Goal: Information Seeking & Learning: Learn about a topic

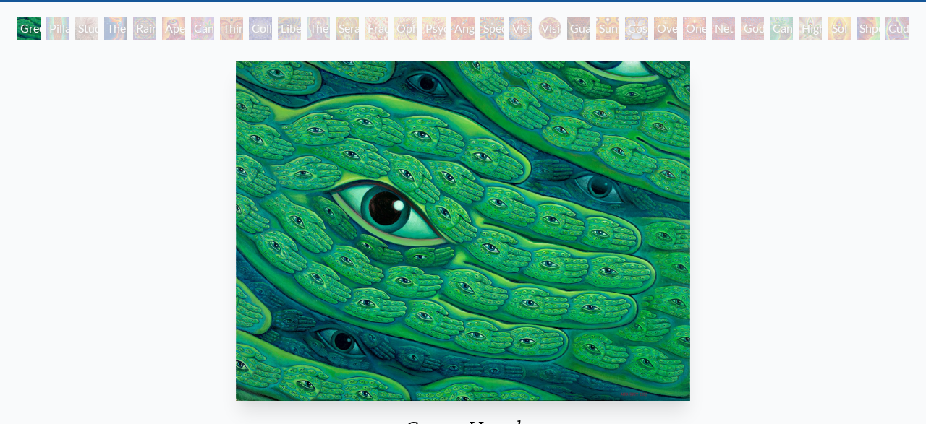
scroll to position [75, 0]
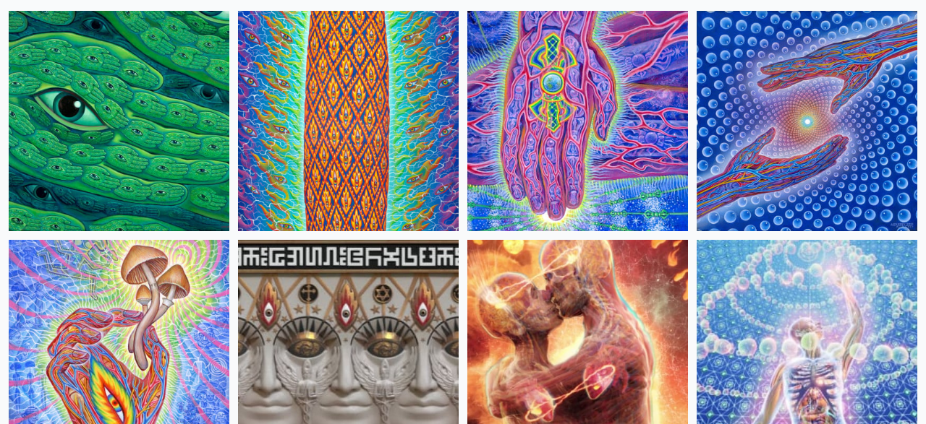
scroll to position [150, 0]
click at [401, 181] on img at bounding box center [348, 121] width 221 height 221
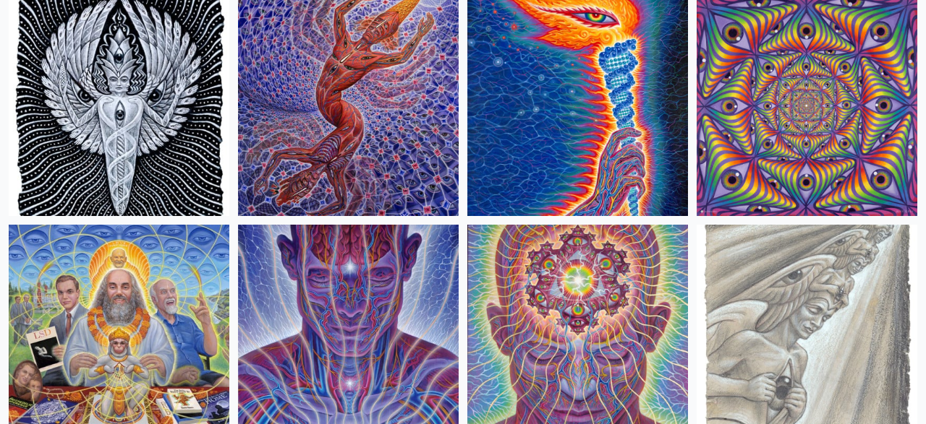
scroll to position [1579, 0]
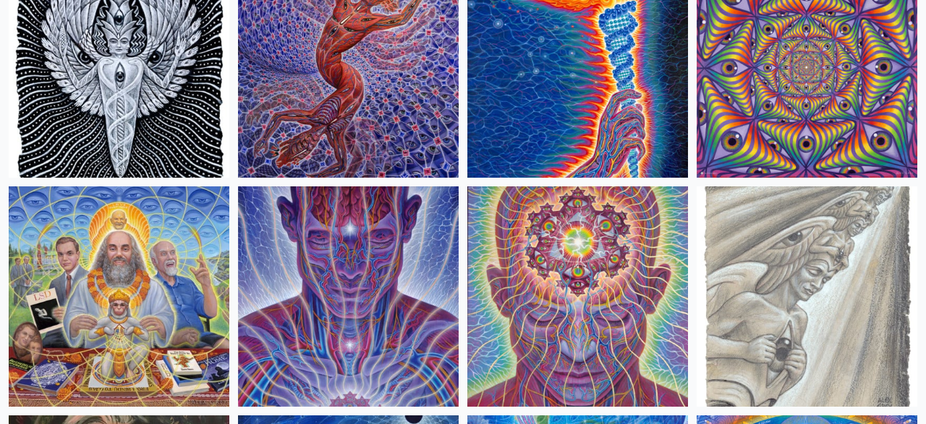
click at [127, 290] on img at bounding box center [119, 297] width 221 height 221
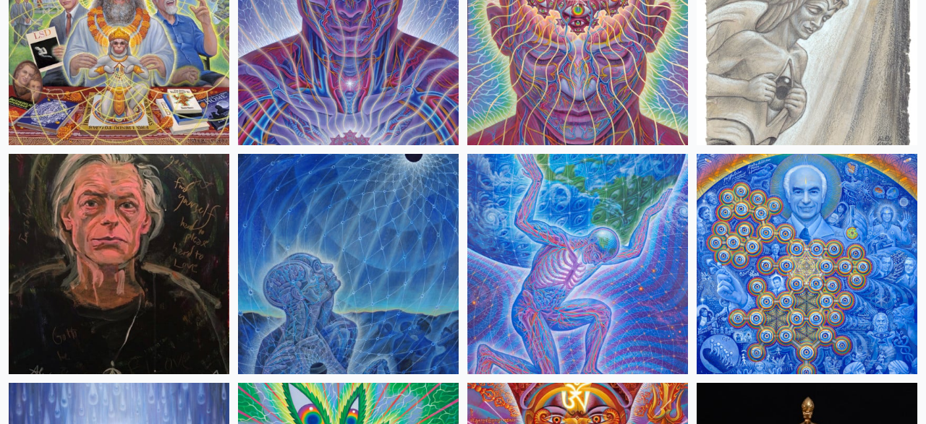
scroll to position [1880, 0]
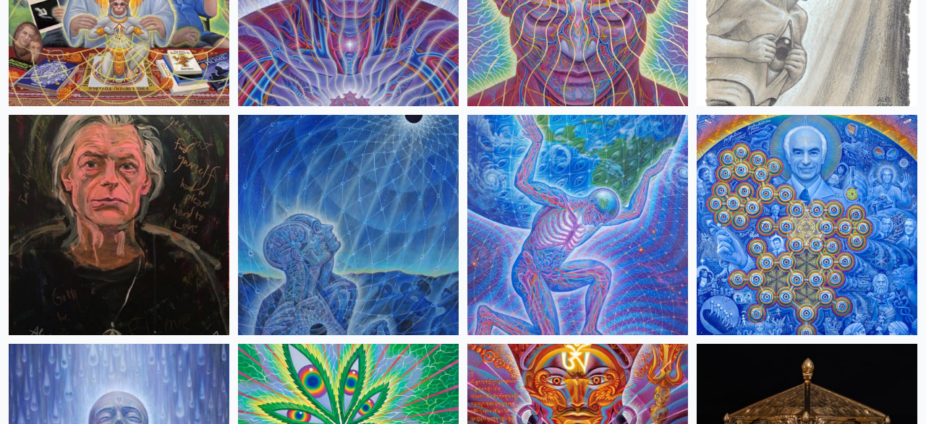
click at [787, 213] on img at bounding box center [806, 225] width 221 height 221
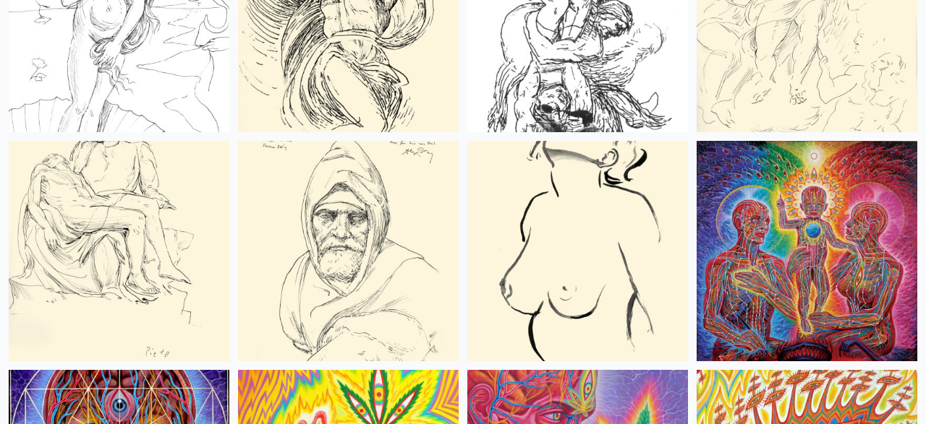
scroll to position [6016, 0]
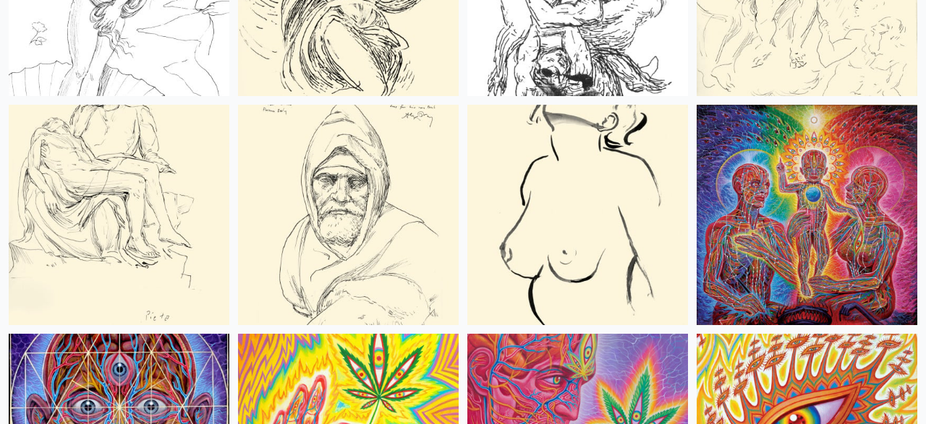
click at [826, 223] on img at bounding box center [806, 215] width 221 height 221
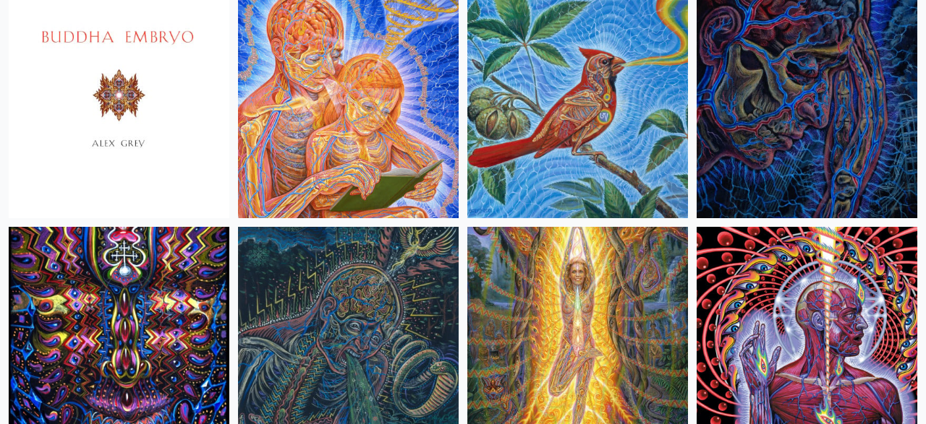
scroll to position [8949, 0]
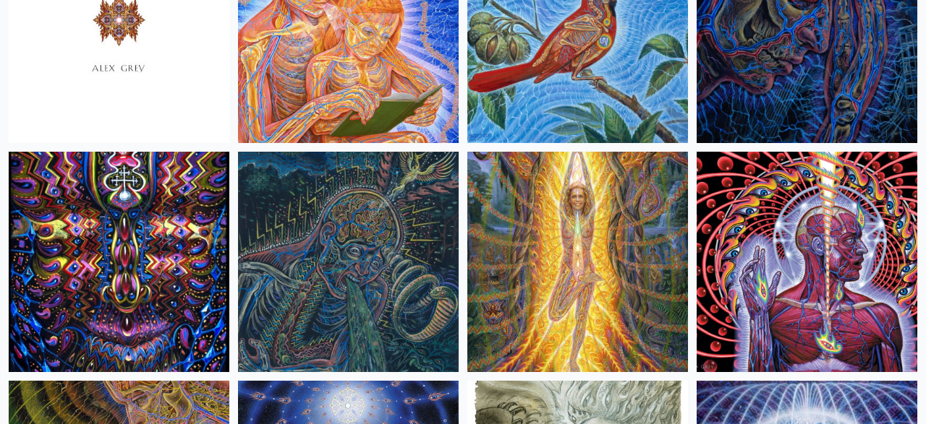
click at [796, 179] on img at bounding box center [806, 262] width 221 height 221
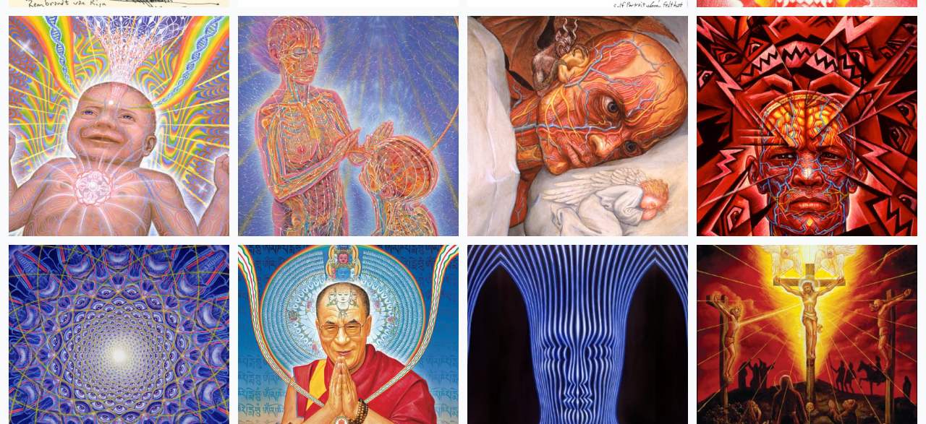
scroll to position [12558, 0]
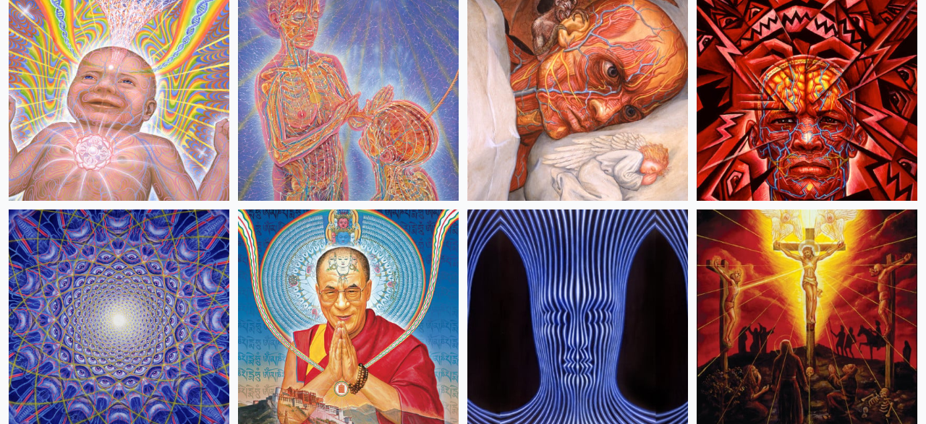
click at [898, 295] on img at bounding box center [806, 320] width 221 height 221
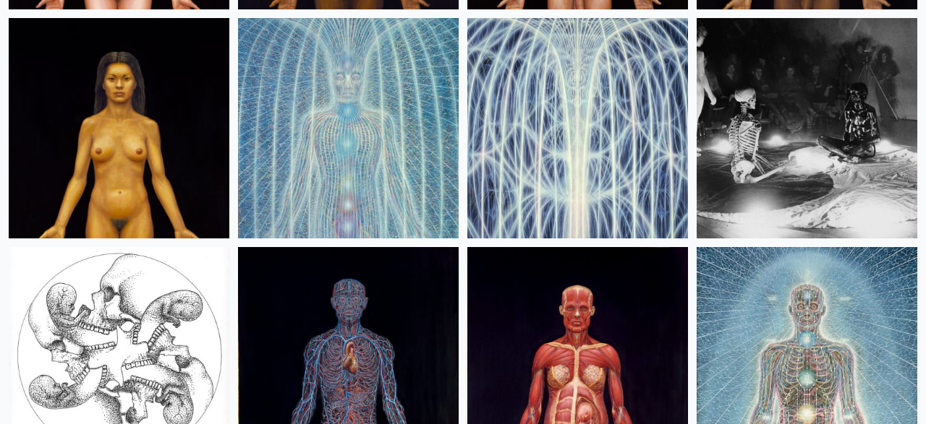
scroll to position [17680, 0]
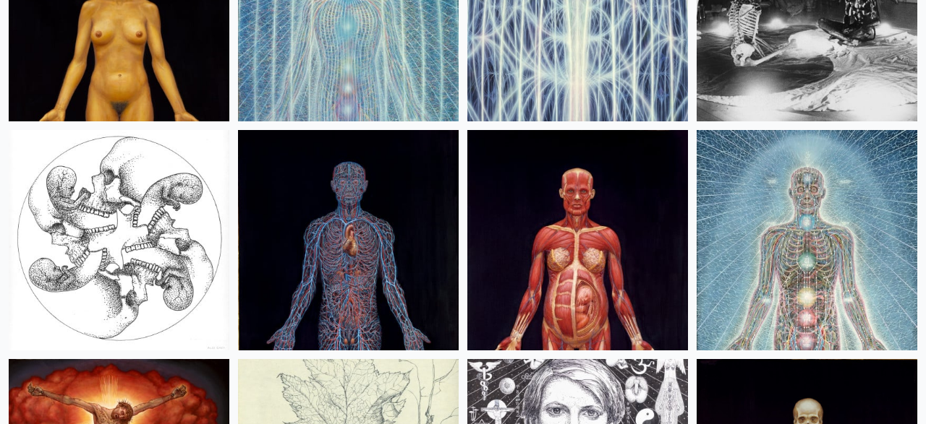
click at [623, 234] on img at bounding box center [577, 240] width 221 height 221
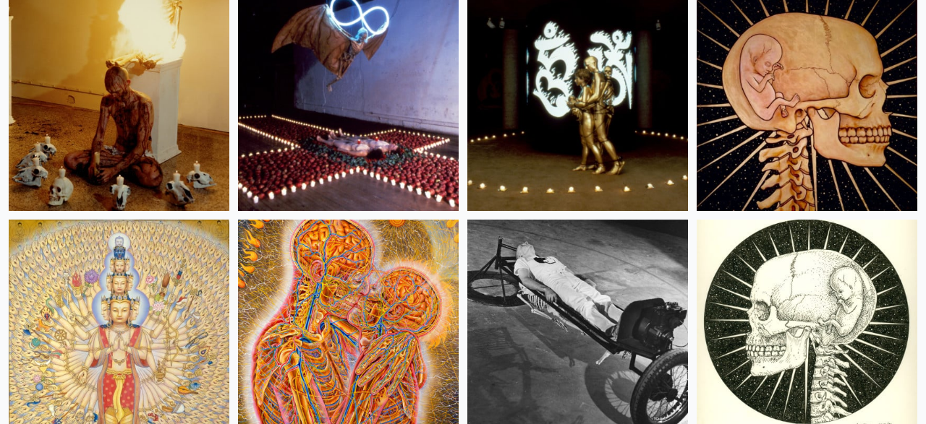
scroll to position [16402, 0]
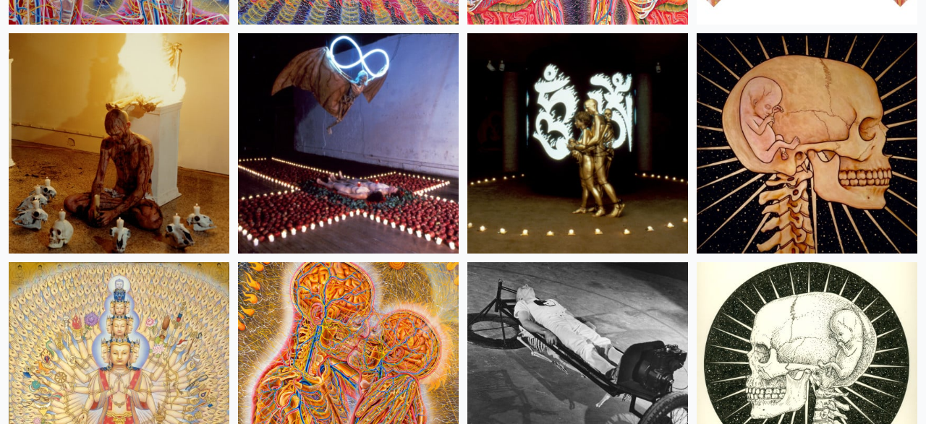
click at [372, 332] on img at bounding box center [348, 372] width 221 height 221
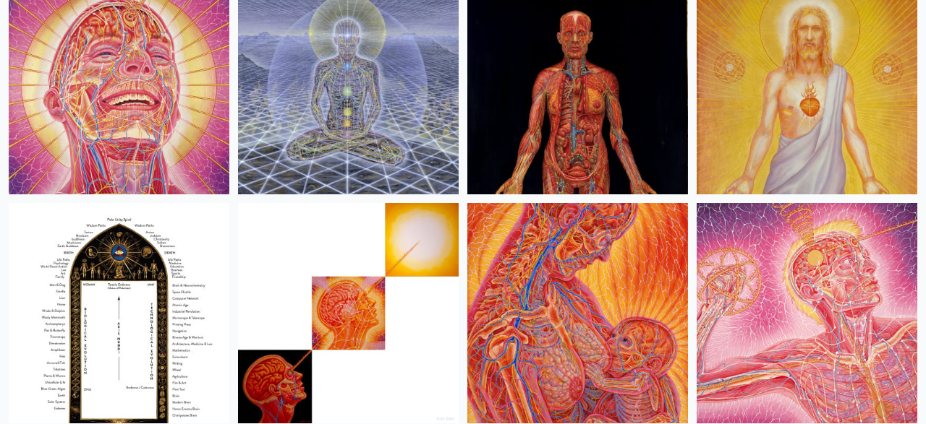
scroll to position [15349, 0]
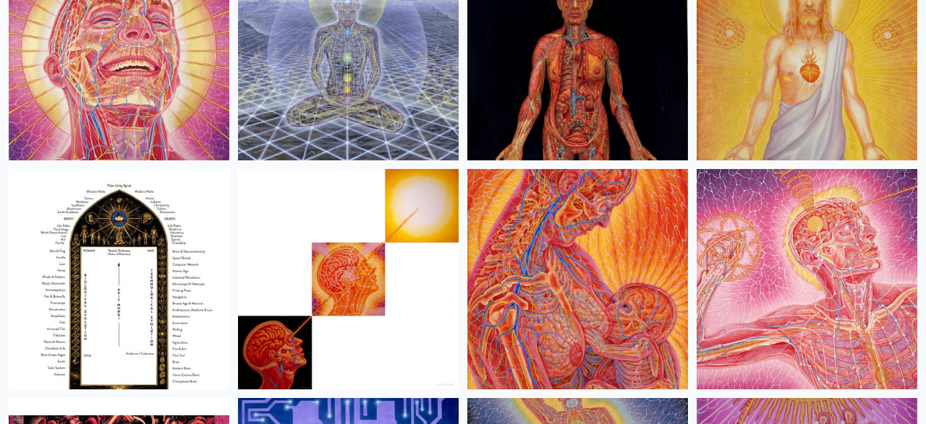
click at [432, 54] on img at bounding box center [348, 50] width 221 height 221
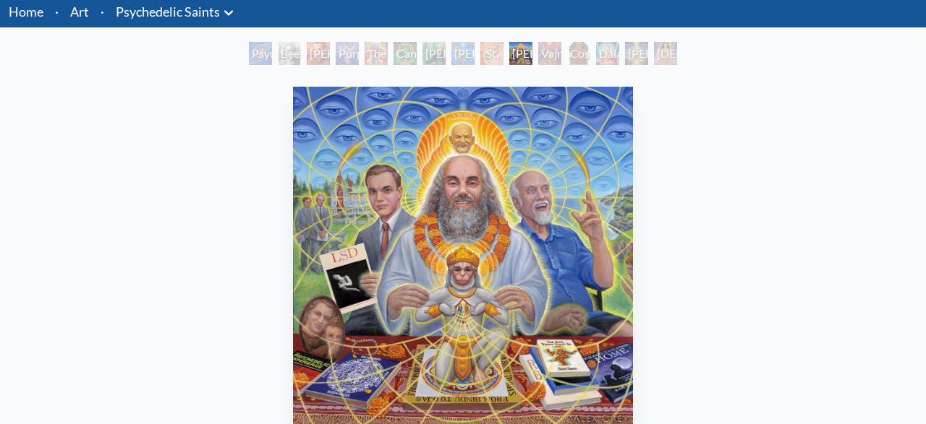
scroll to position [150, 0]
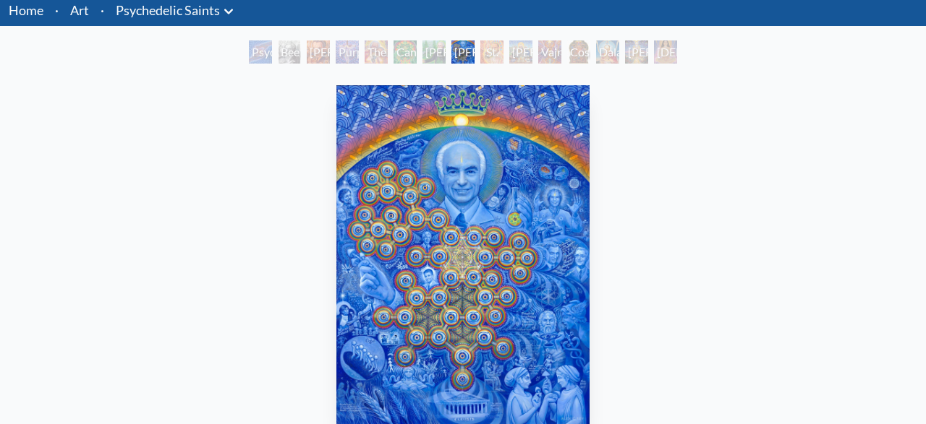
scroll to position [75, 0]
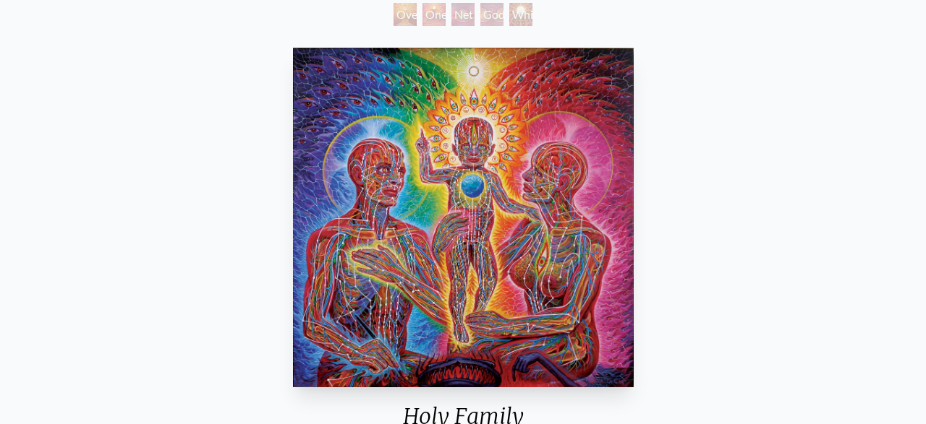
scroll to position [226, 0]
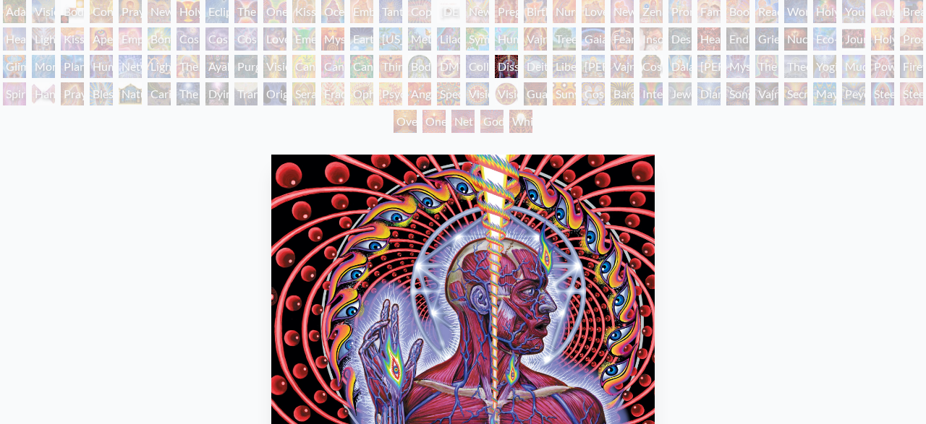
scroll to position [226, 0]
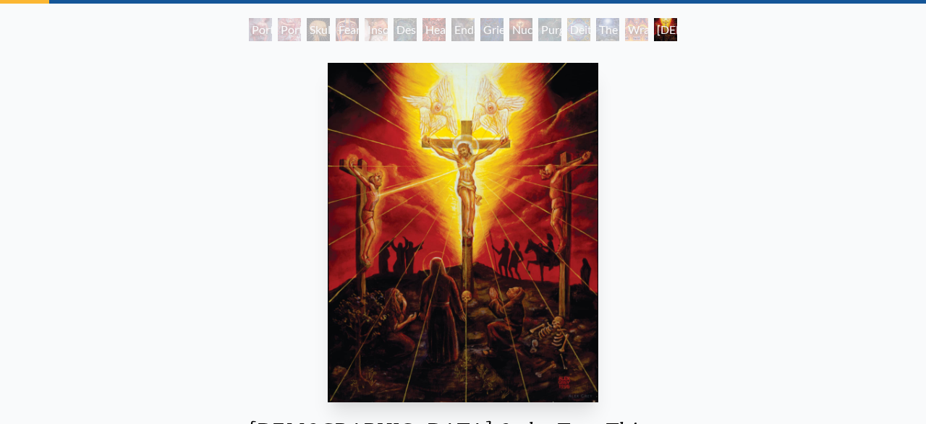
scroll to position [75, 0]
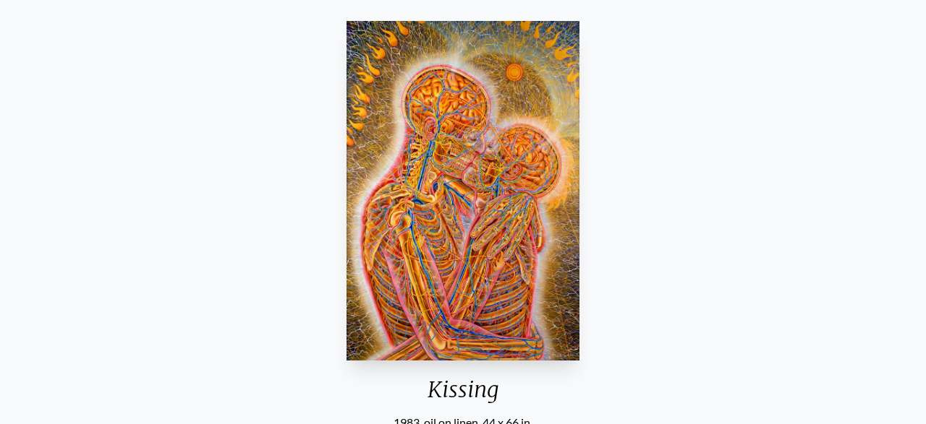
scroll to position [226, 0]
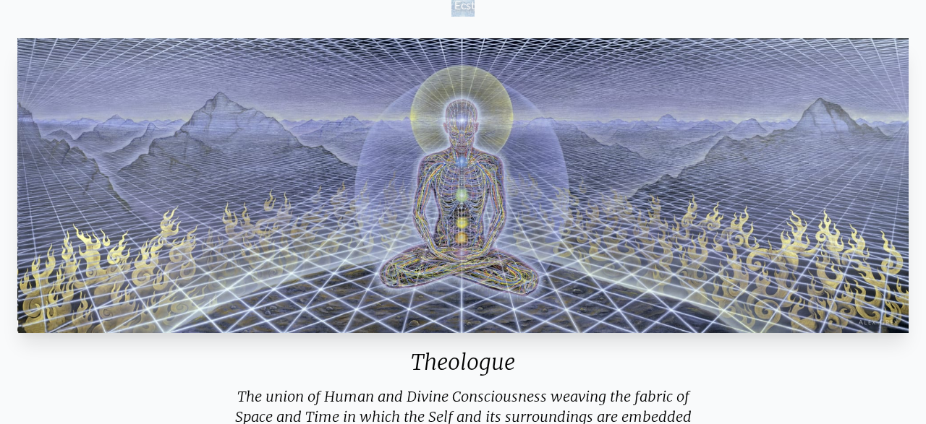
scroll to position [150, 0]
